Goal: Transaction & Acquisition: Purchase product/service

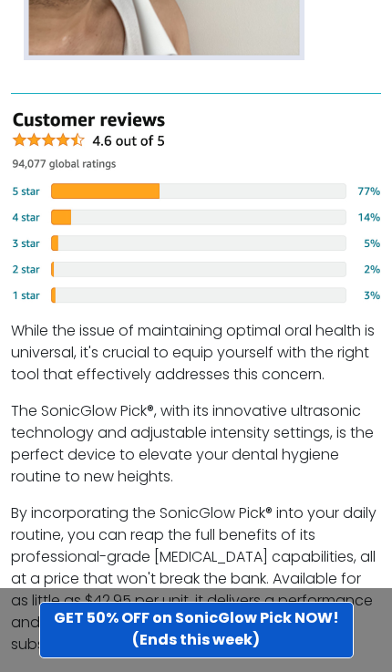
scroll to position [5708, 0]
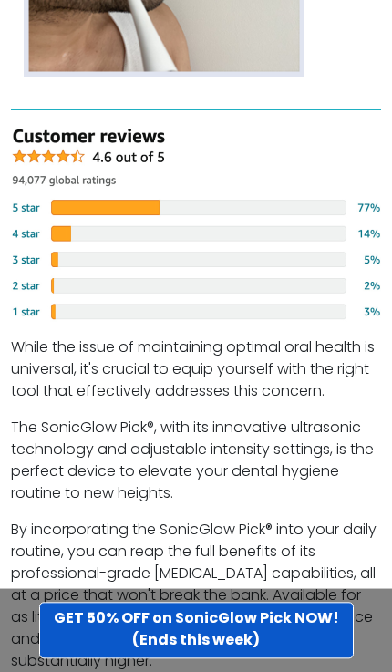
click at [372, 417] on p "The SonicGlow Pick®, with its innovative ultrasonic technology and adjustable i…" at bounding box center [196, 461] width 370 height 88
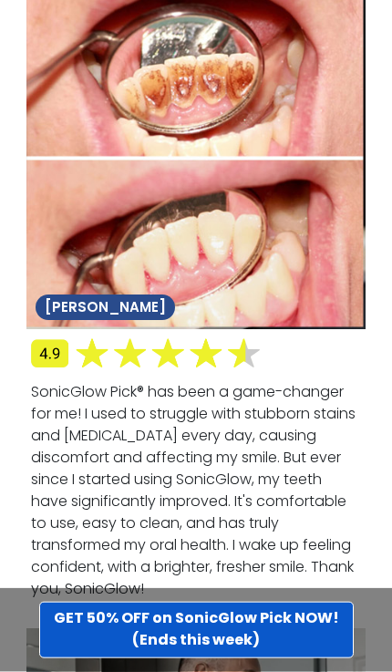
scroll to position [7997, 0]
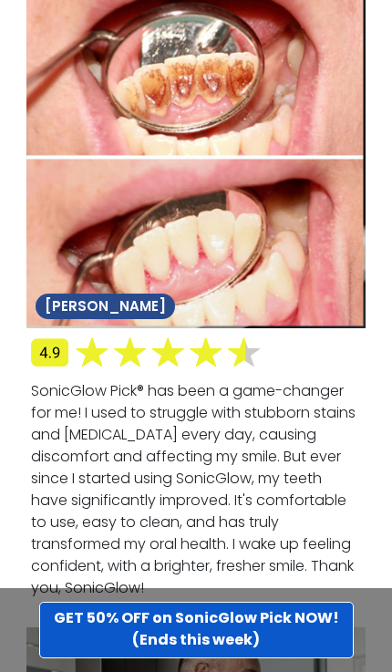
click at [44, 58] on img at bounding box center [196, 158] width 340 height 340
click at [50, 67] on img at bounding box center [196, 158] width 340 height 340
click at [38, 45] on img at bounding box center [196, 158] width 340 height 340
click at [70, 33] on img at bounding box center [196, 158] width 340 height 340
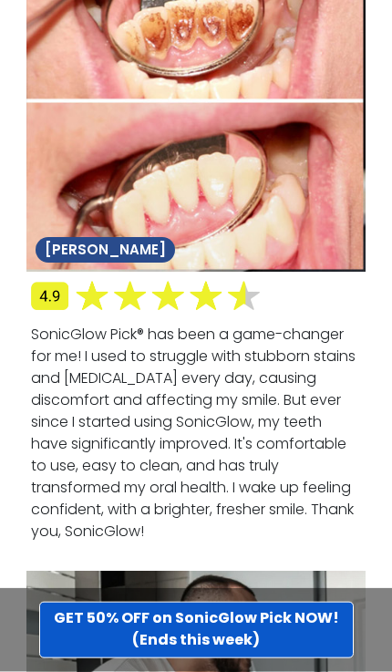
scroll to position [8056, 0]
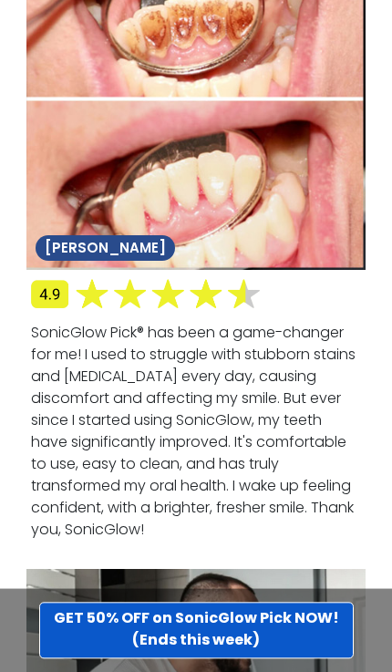
click at [318, 67] on img at bounding box center [196, 100] width 340 height 340
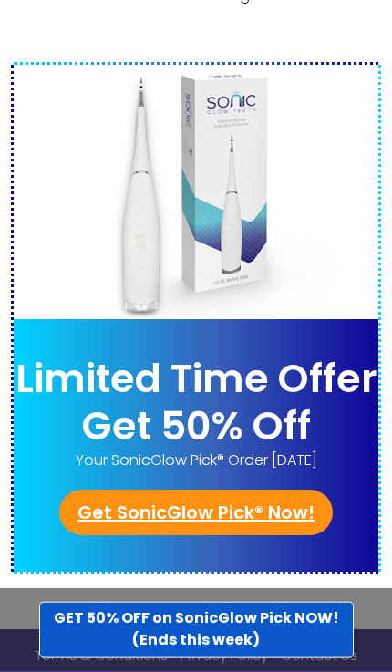
scroll to position [9855, 0]
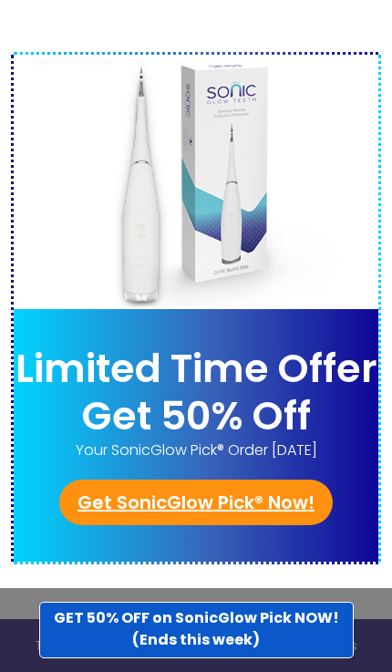
click at [208, 479] on link "Get SonicGlow Pick® Now!" at bounding box center [195, 502] width 273 height 46
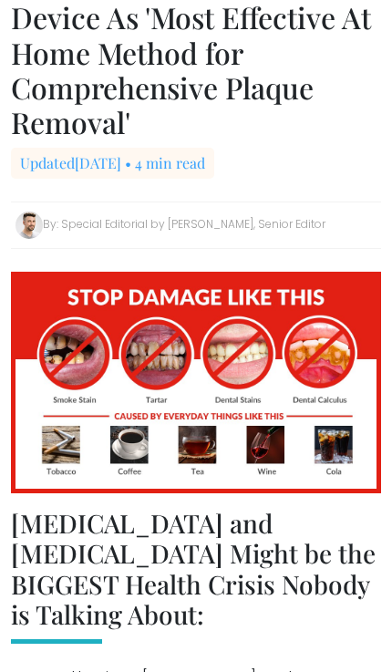
scroll to position [122, 0]
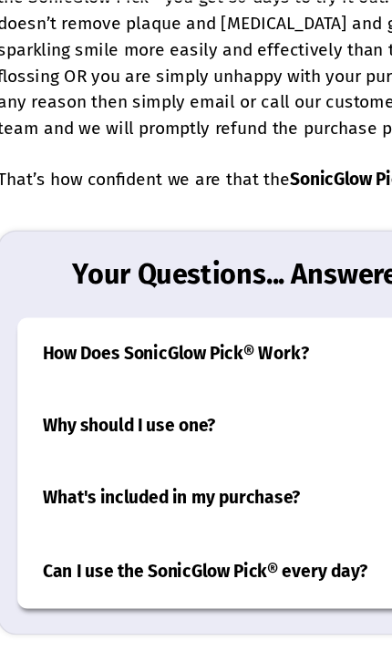
scroll to position [8928, 0]
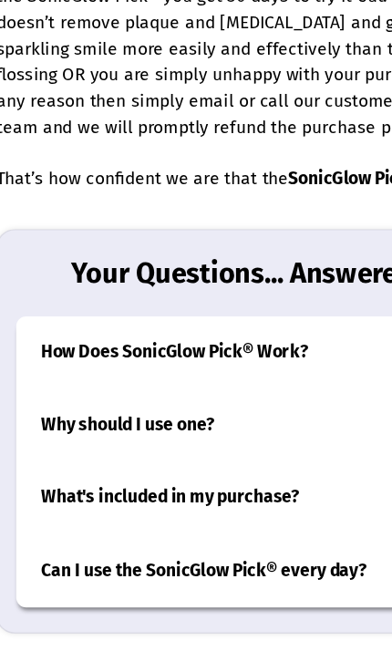
click at [228, 232] on h3 "How Does SonicGlow Pick® Work?" at bounding box center [196, 258] width 330 height 53
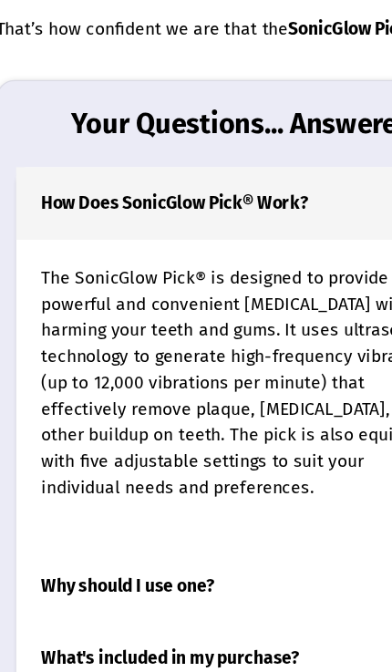
scroll to position [8949, 0]
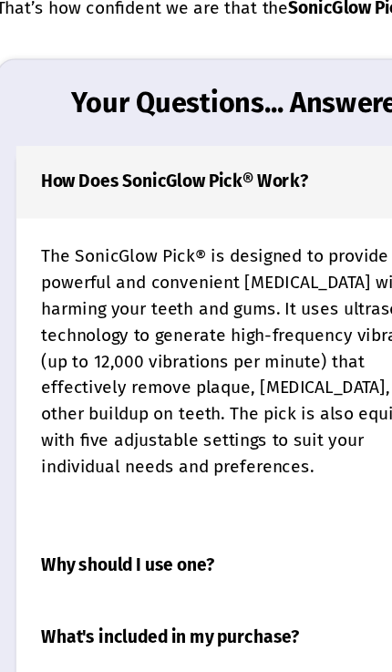
click at [149, 491] on h3 "Why should I use one?" at bounding box center [196, 517] width 330 height 53
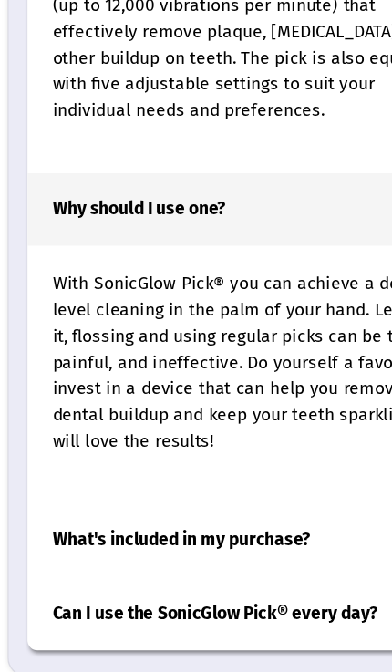
scroll to position [9217, 0]
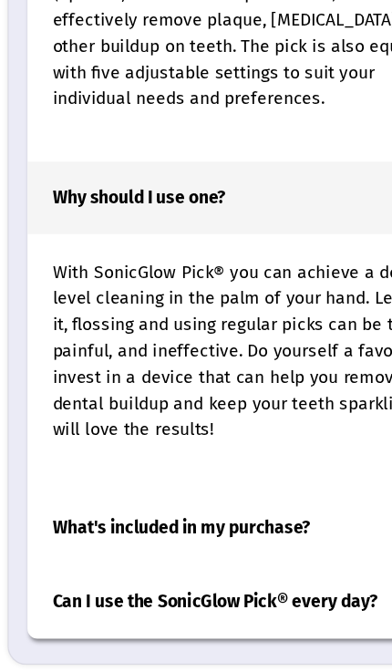
click at [276, 223] on h3 "Why should I use one?" at bounding box center [196, 249] width 330 height 53
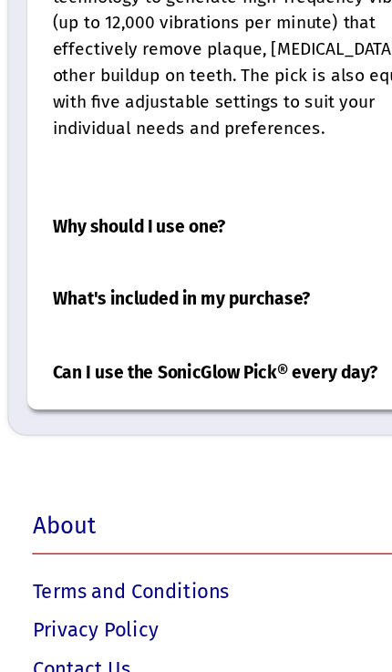
scroll to position [9183, 0]
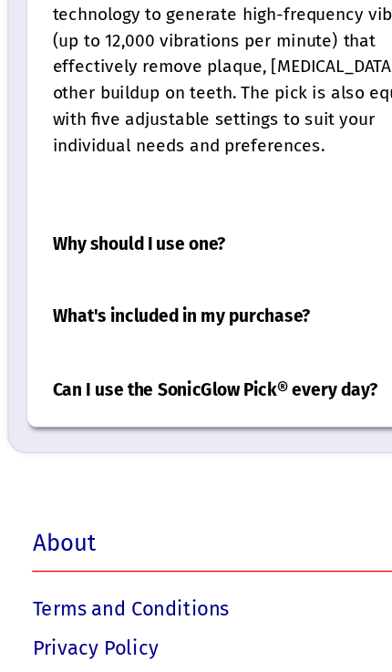
click at [182, 310] on h3 "What's included in my purchase?" at bounding box center [196, 336] width 330 height 53
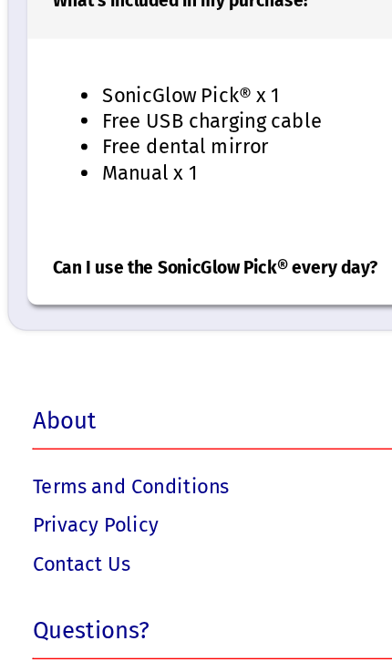
scroll to position [9324, 0]
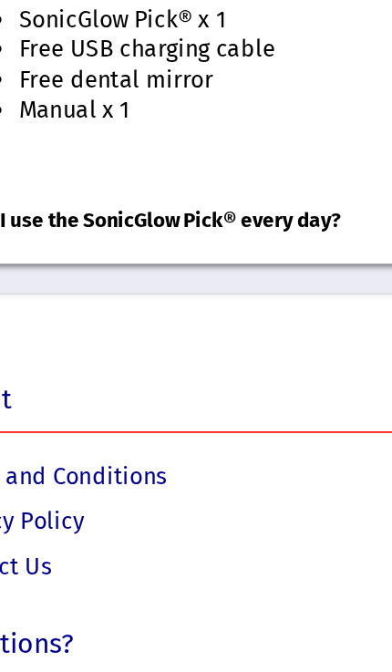
click at [190, 490] on div "About Terms and Conditions Privacy Policy Contact Us" at bounding box center [196, 566] width 341 height 153
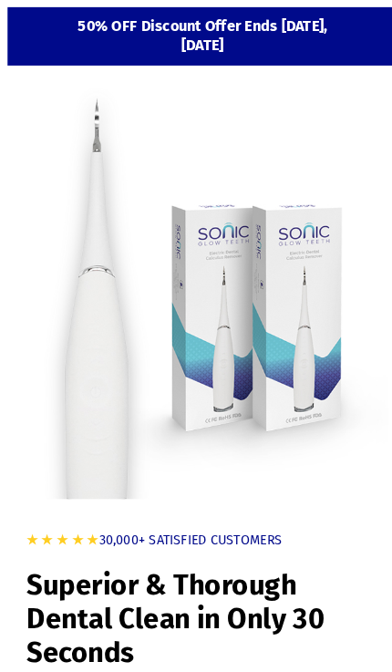
scroll to position [3, 0]
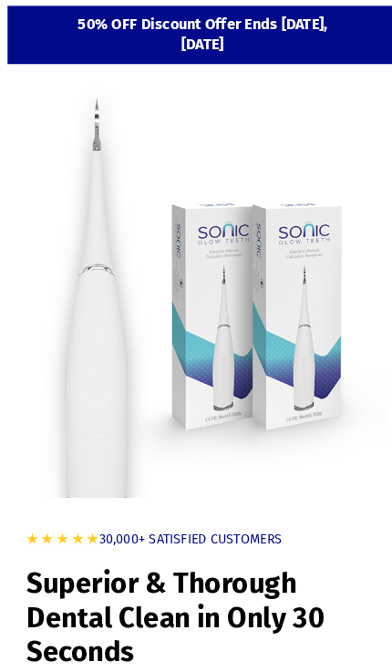
click at [292, 51] on section "50% OFF Discount Offer Ends Today, Tuesday, September 02, 2025" at bounding box center [195, 33] width 377 height 57
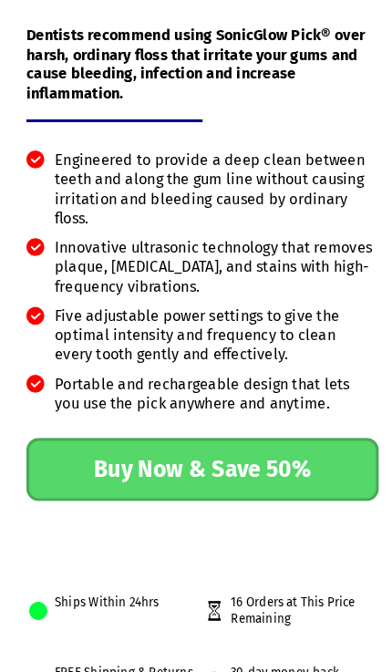
scroll to position [657, 0]
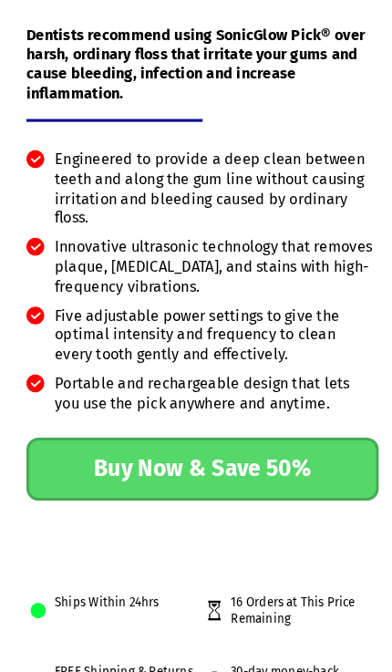
click at [201, 436] on link "Buy Now & Save 50%" at bounding box center [196, 453] width 341 height 61
